Goal: Check status: Check status

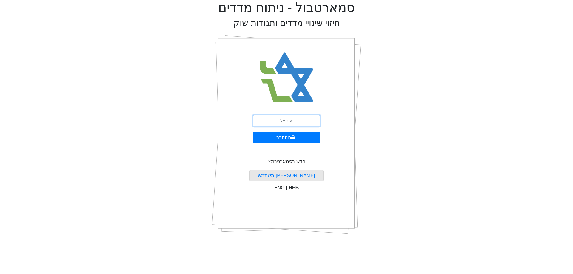
click at [308, 120] on input "email" at bounding box center [286, 120] width 67 height 11
type input "[PERSON_NAME][EMAIL_ADDRESS][DOMAIN_NAME]"
click at [301, 135] on button "התחבר" at bounding box center [286, 137] width 67 height 11
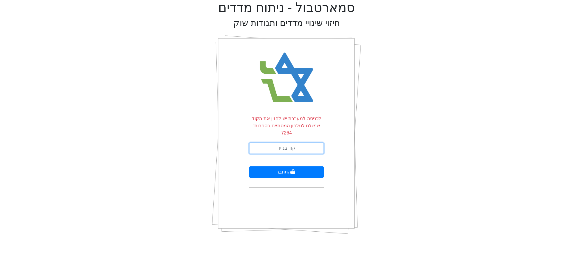
click at [309, 143] on input "text" at bounding box center [286, 148] width 75 height 11
type input "087097"
click at [249, 166] on button "התחבר" at bounding box center [286, 171] width 75 height 11
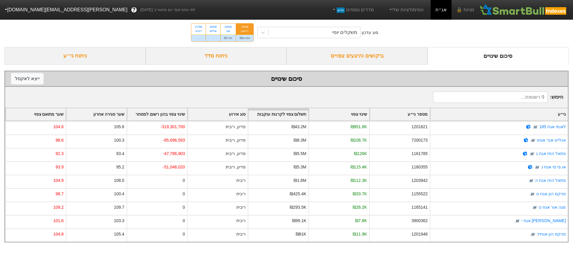
click at [352, 60] on div "ביקושים והיצעים צפויים" at bounding box center [356, 56] width 141 height 18
